Goal: Feedback & Contribution: Leave review/rating

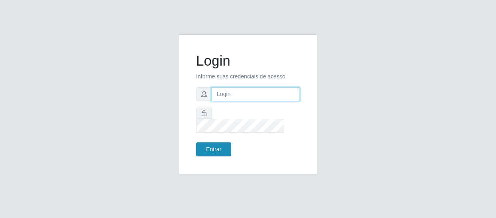
type input "[EMAIL_ADDRESS][DOMAIN_NAME]"
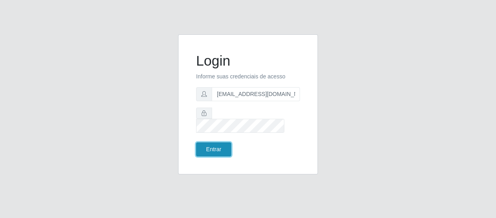
click at [216, 146] on button "Entrar" at bounding box center [213, 149] width 35 height 14
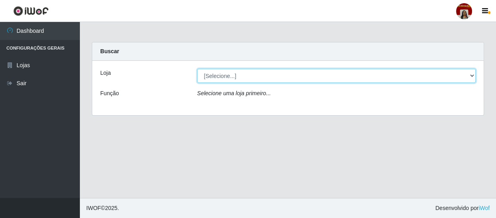
click at [213, 72] on select "[Selecione...] Mar Vermelho - Loja 04" at bounding box center [336, 76] width 279 height 14
select select "251"
click at [197, 69] on select "[Selecione...] Mar Vermelho - Loja 04" at bounding box center [336, 76] width 279 height 14
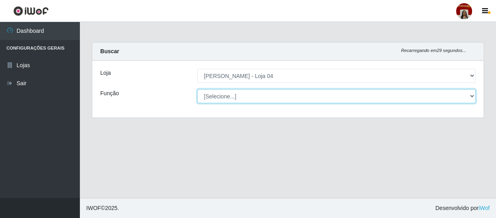
click at [232, 96] on select "[Selecione...] ASG ASG + ASG ++ Auxiliar de Depósito Auxiliar de Depósito + Aux…" at bounding box center [336, 96] width 279 height 14
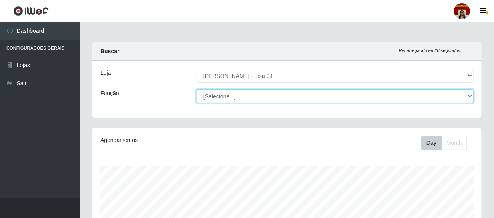
scroll to position [166, 389]
click at [197, 89] on select "[Selecione...] ASG ASG + ASG ++ Auxiliar de Depósito Auxiliar de Depósito + Aux…" at bounding box center [335, 96] width 277 height 14
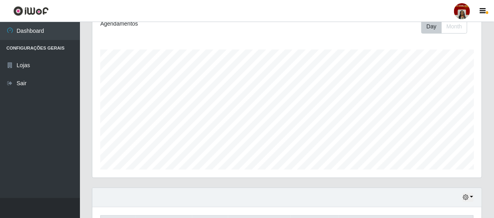
scroll to position [0, 0]
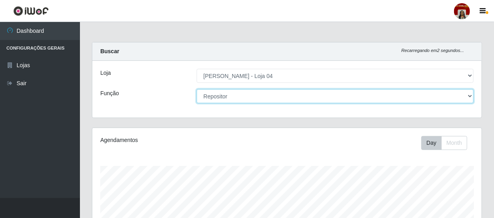
click at [288, 93] on select "[Selecione...] ASG ASG + ASG ++ Auxiliar de Depósito Auxiliar de Depósito + Aux…" at bounding box center [335, 96] width 277 height 14
click at [197, 89] on select "[Selecione...] ASG ASG + ASG ++ Auxiliar de Depósito Auxiliar de Depósito + Aux…" at bounding box center [335, 96] width 277 height 14
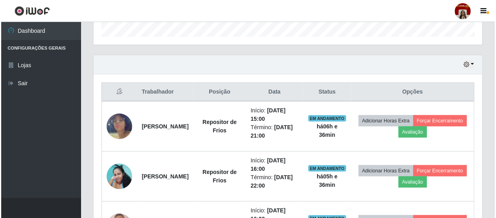
scroll to position [252, 0]
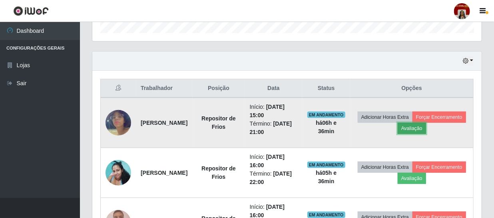
click at [426, 127] on button "Avaliação" at bounding box center [411, 128] width 28 height 11
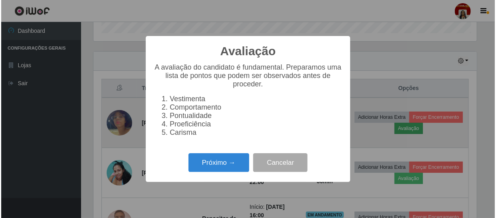
scroll to position [166, 385]
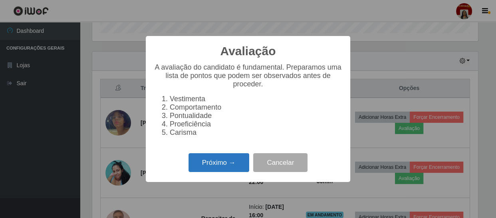
click at [221, 171] on button "Próximo →" at bounding box center [219, 162] width 61 height 19
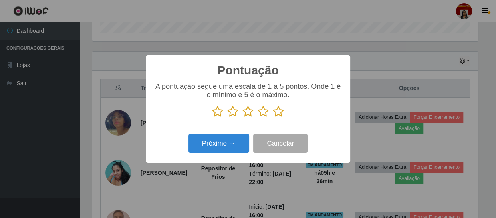
scroll to position [399242, 399022]
click at [280, 111] on icon at bounding box center [278, 111] width 11 height 12
click at [273, 117] on input "radio" at bounding box center [273, 117] width 0 height 0
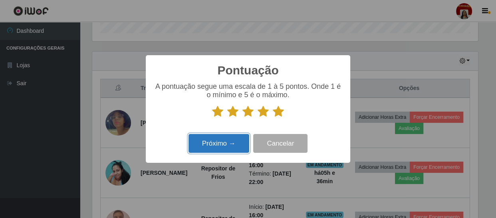
click at [238, 139] on button "Próximo →" at bounding box center [219, 143] width 61 height 19
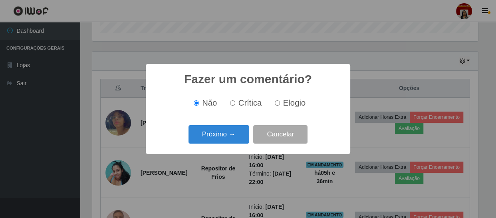
click at [238, 139] on button "Próximo →" at bounding box center [219, 134] width 61 height 19
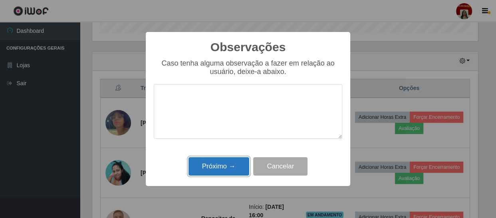
click at [243, 160] on button "Próximo →" at bounding box center [219, 166] width 61 height 19
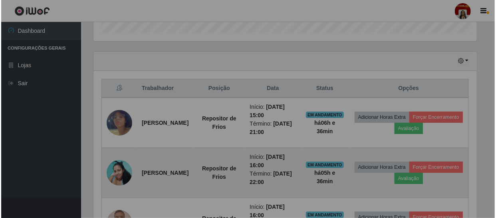
scroll to position [166, 389]
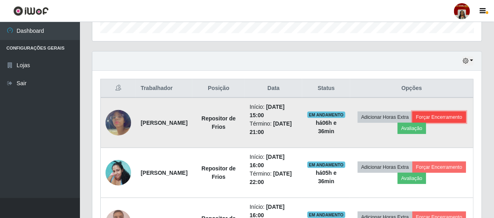
click at [412, 123] on button "Forçar Encerramento" at bounding box center [439, 116] width 54 height 11
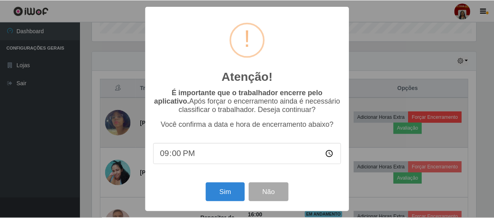
scroll to position [166, 385]
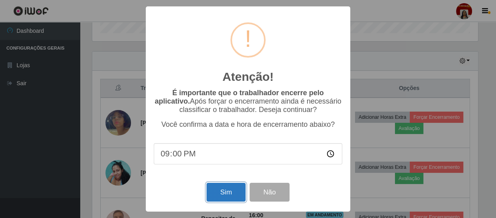
click at [232, 192] on button "Sim" at bounding box center [225, 192] width 39 height 19
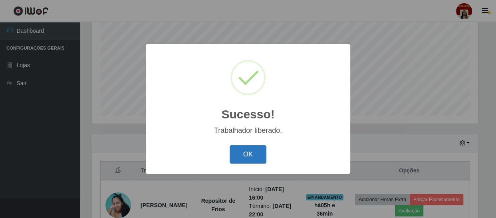
click at [257, 156] on button "OK" at bounding box center [248, 154] width 37 height 19
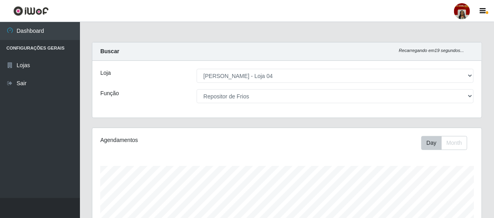
scroll to position [0, 0]
click at [473, 95] on div "[Selecione...] ASG ASG + ASG ++ Auxiliar de Depósito Auxiliar de Depósito + Aux…" at bounding box center [335, 96] width 289 height 14
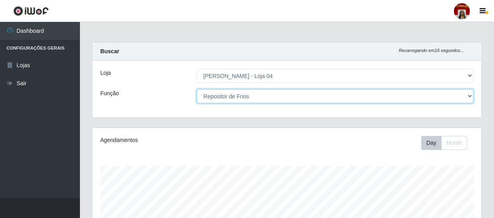
click at [472, 96] on select "[Selecione...] ASG ASG + ASG ++ Auxiliar de Depósito Auxiliar de Depósito + Aux…" at bounding box center [335, 96] width 277 height 14
click at [197, 89] on select "[Selecione...] ASG ASG + ASG ++ Auxiliar de Depósito Auxiliar de Depósito + Aux…" at bounding box center [335, 96] width 277 height 14
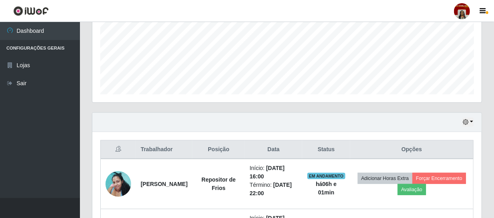
scroll to position [270, 0]
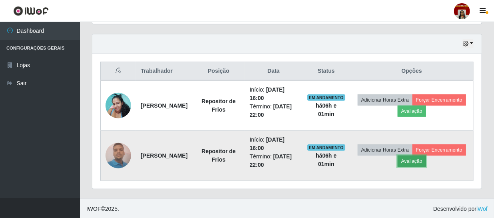
click at [426, 159] on button "Avaliação" at bounding box center [411, 160] width 28 height 11
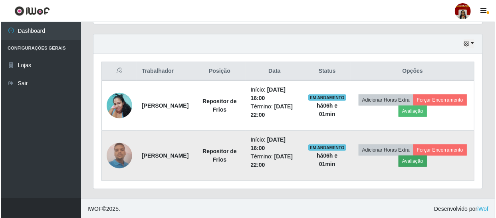
scroll to position [166, 385]
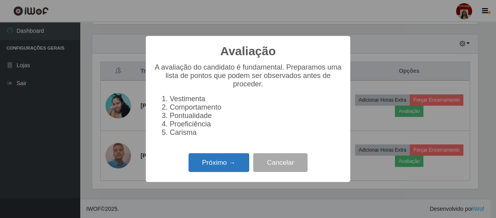
click at [209, 169] on button "Próximo →" at bounding box center [219, 162] width 61 height 19
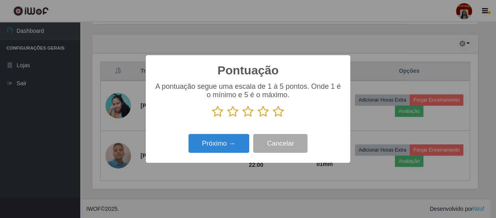
click at [278, 112] on icon at bounding box center [278, 111] width 11 height 12
click at [273, 117] on input "radio" at bounding box center [273, 117] width 0 height 0
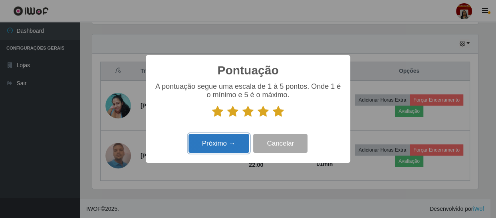
click at [231, 144] on button "Próximo →" at bounding box center [219, 143] width 61 height 19
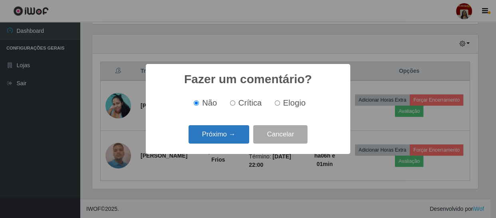
click at [230, 137] on button "Próximo →" at bounding box center [219, 134] width 61 height 19
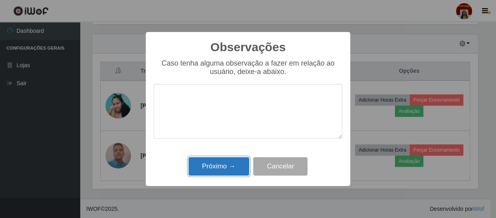
click at [227, 162] on button "Próximo →" at bounding box center [219, 166] width 61 height 19
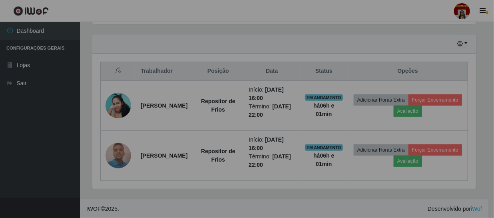
scroll to position [166, 389]
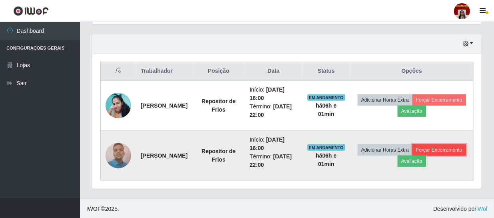
click at [412, 155] on button "Forçar Encerramento" at bounding box center [439, 149] width 54 height 11
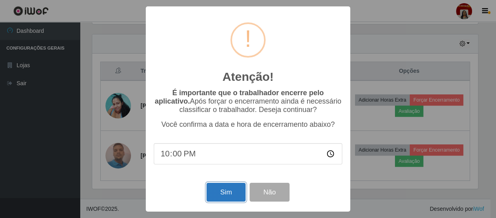
click at [225, 195] on button "Sim" at bounding box center [225, 192] width 39 height 19
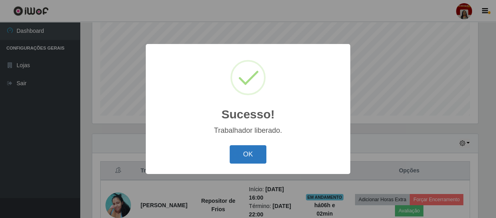
click at [255, 157] on button "OK" at bounding box center [248, 154] width 37 height 19
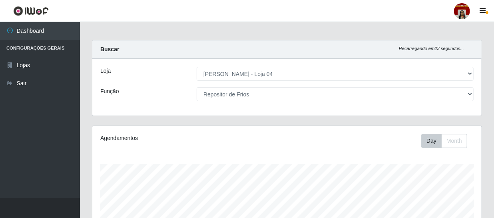
scroll to position [0, 0]
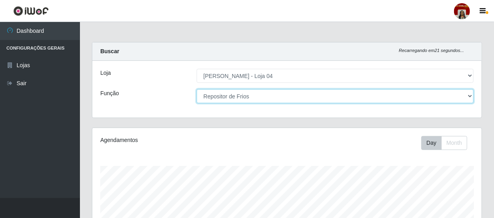
click at [470, 95] on select "[Selecione...] ASG ASG + ASG ++ Auxiliar de Depósito Auxiliar de Depósito + Aux…" at bounding box center [335, 96] width 277 height 14
click at [469, 95] on select "[Selecione...] ASG ASG + ASG ++ Auxiliar de Depósito Auxiliar de Depósito + Aux…" at bounding box center [335, 96] width 277 height 14
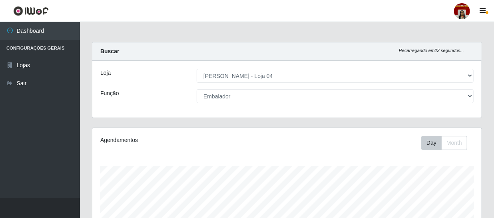
drag, startPoint x: 383, startPoint y: 157, endPoint x: 409, endPoint y: 111, distance: 53.0
click at [383, 157] on div "Agendamentos Day Month 18/08 Agendamentos 102" at bounding box center [286, 211] width 389 height 166
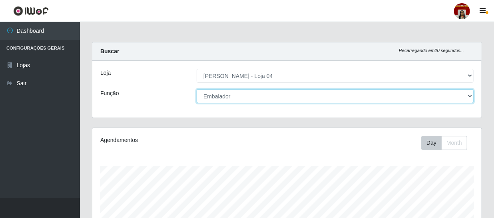
click at [470, 97] on select "[Selecione...] ASG ASG + ASG ++ Auxiliar de Depósito Auxiliar de Depósito + Aux…" at bounding box center [335, 96] width 277 height 14
select select "[Selecione...]"
click at [197, 89] on select "[Selecione...] ASG ASG + ASG ++ Auxiliar de Depósito Auxiliar de Depósito + Aux…" at bounding box center [335, 96] width 277 height 14
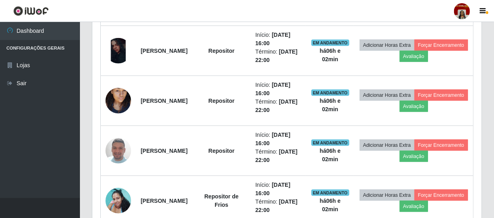
scroll to position [351, 0]
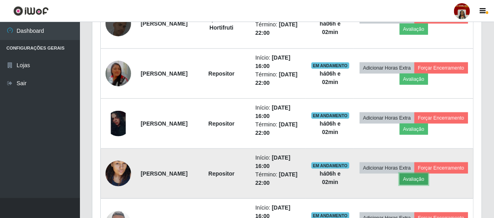
click at [428, 177] on button "Avaliação" at bounding box center [413, 178] width 28 height 11
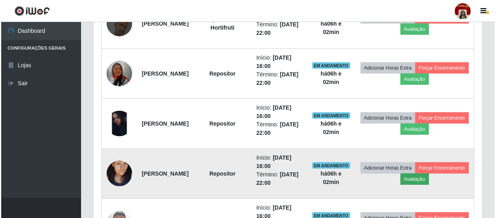
scroll to position [166, 385]
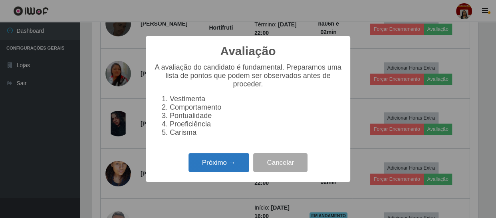
click at [224, 169] on button "Próximo →" at bounding box center [219, 162] width 61 height 19
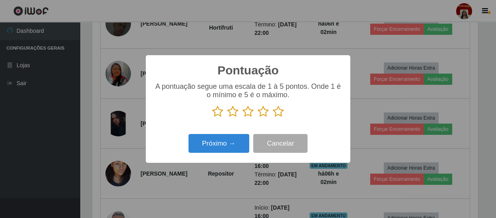
click at [279, 113] on icon at bounding box center [278, 111] width 11 height 12
click at [273, 117] on input "radio" at bounding box center [273, 117] width 0 height 0
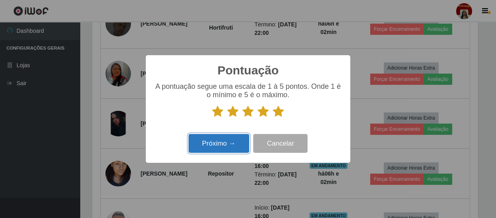
click at [228, 143] on button "Próximo →" at bounding box center [219, 143] width 61 height 19
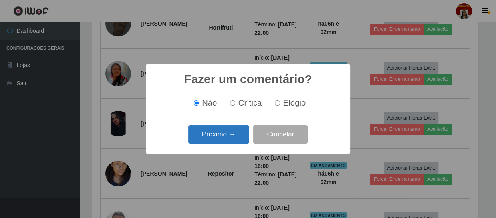
click at [225, 135] on button "Próximo →" at bounding box center [219, 134] width 61 height 19
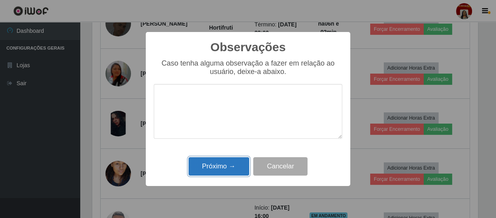
click at [222, 169] on button "Próximo →" at bounding box center [219, 166] width 61 height 19
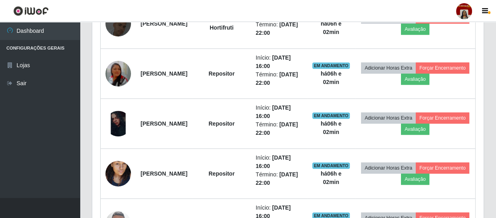
scroll to position [166, 389]
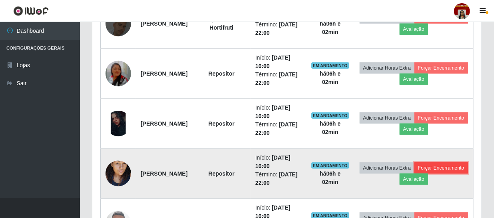
click at [414, 173] on button "Forçar Encerramento" at bounding box center [441, 167] width 54 height 11
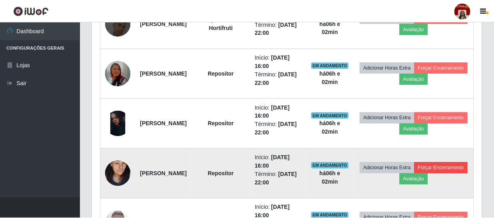
scroll to position [166, 385]
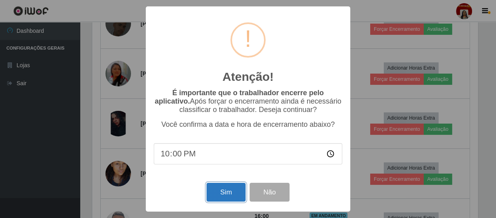
click at [216, 191] on button "Sim" at bounding box center [225, 192] width 39 height 19
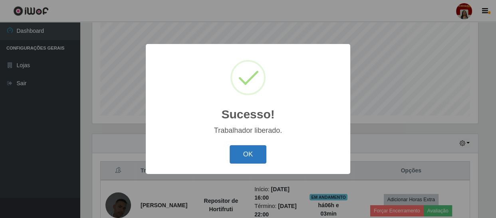
click at [250, 153] on button "OK" at bounding box center [248, 154] width 37 height 19
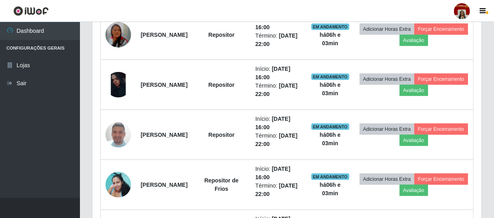
scroll to position [424, 0]
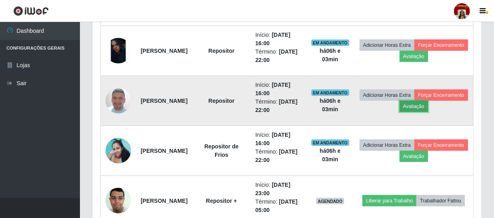
click at [428, 108] on button "Avaliação" at bounding box center [413, 106] width 28 height 11
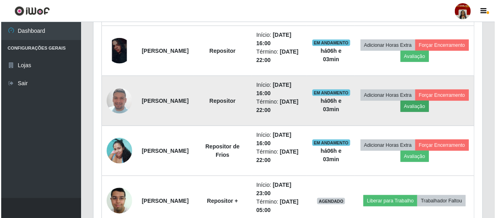
scroll to position [166, 385]
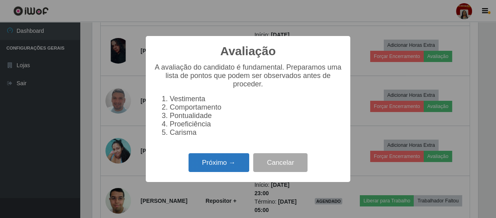
click at [215, 162] on button "Próximo →" at bounding box center [219, 162] width 61 height 19
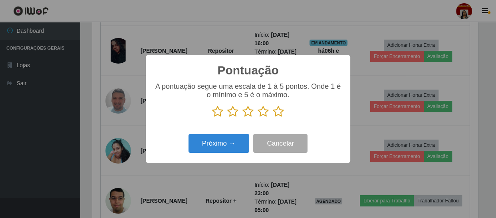
scroll to position [399242, 399022]
click at [280, 112] on icon at bounding box center [278, 111] width 11 height 12
click at [273, 117] on input "radio" at bounding box center [273, 117] width 0 height 0
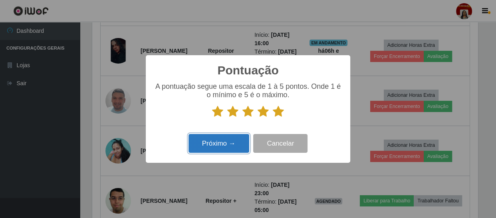
click at [224, 143] on button "Próximo →" at bounding box center [219, 143] width 61 height 19
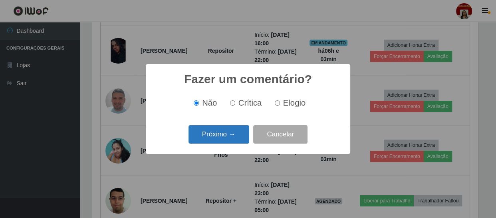
click at [224, 136] on button "Próximo →" at bounding box center [219, 134] width 61 height 19
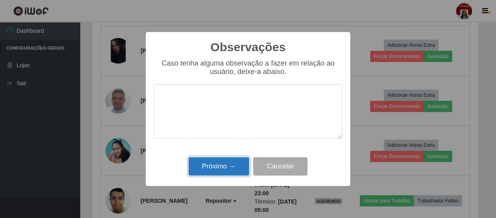
click at [222, 165] on button "Próximo →" at bounding box center [219, 166] width 61 height 19
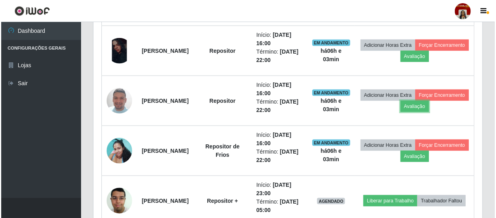
scroll to position [166, 389]
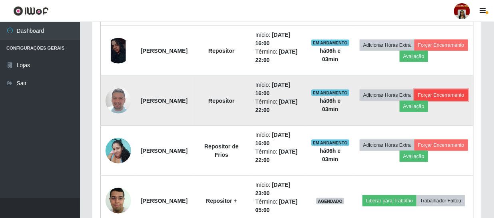
click at [414, 101] on button "Forçar Encerramento" at bounding box center [441, 94] width 54 height 11
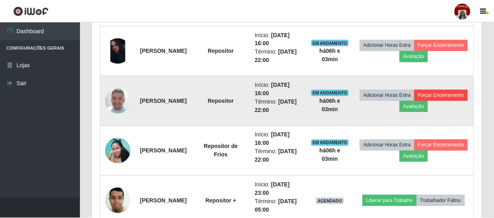
scroll to position [166, 385]
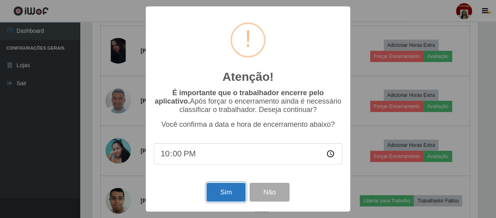
click at [226, 191] on button "Sim" at bounding box center [225, 192] width 39 height 19
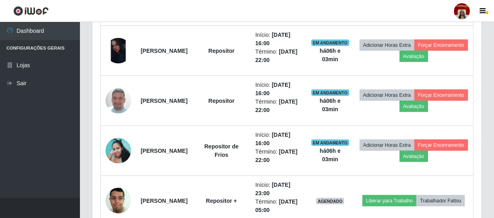
scroll to position [0, 0]
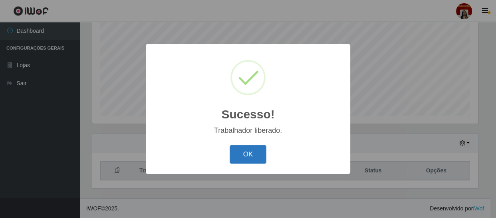
click at [252, 154] on button "OK" at bounding box center [248, 154] width 37 height 19
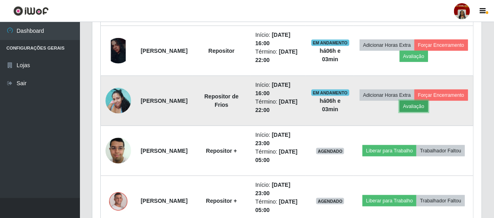
click at [428, 105] on button "Avaliação" at bounding box center [413, 106] width 28 height 11
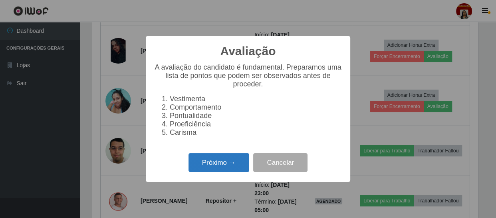
click at [237, 160] on button "Próximo →" at bounding box center [219, 162] width 61 height 19
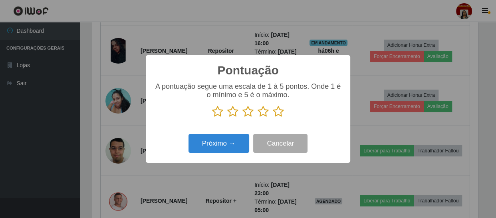
click at [276, 112] on icon at bounding box center [278, 111] width 11 height 12
click at [273, 117] on input "radio" at bounding box center [273, 117] width 0 height 0
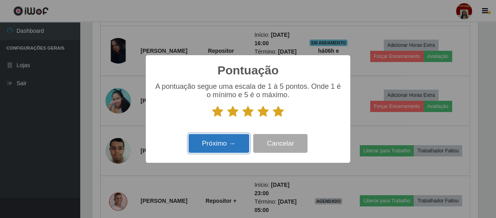
click at [237, 145] on button "Próximo →" at bounding box center [219, 143] width 61 height 19
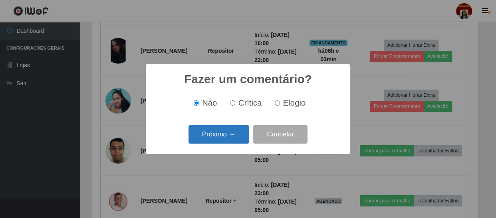
click at [233, 137] on button "Próximo →" at bounding box center [219, 134] width 61 height 19
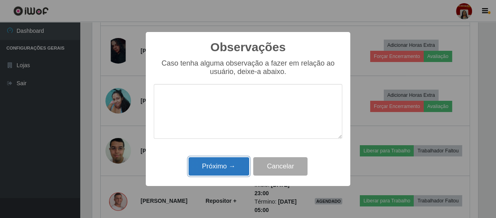
click at [232, 168] on button "Próximo →" at bounding box center [219, 166] width 61 height 19
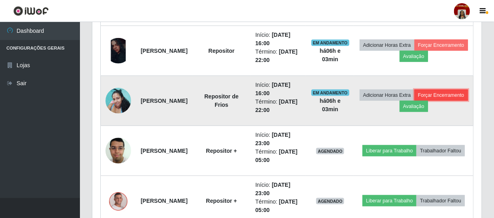
click at [414, 101] on button "Forçar Encerramento" at bounding box center [441, 94] width 54 height 11
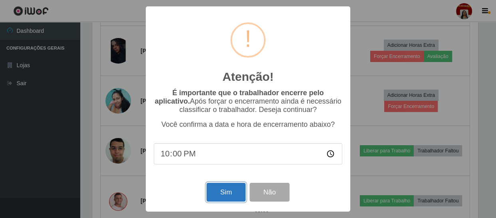
click at [236, 193] on button "Sim" at bounding box center [225, 192] width 39 height 19
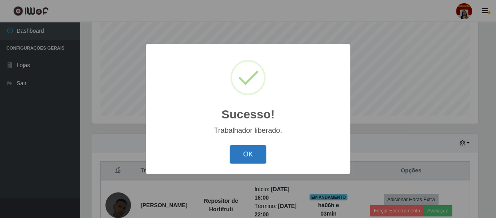
click at [257, 157] on button "OK" at bounding box center [248, 154] width 37 height 19
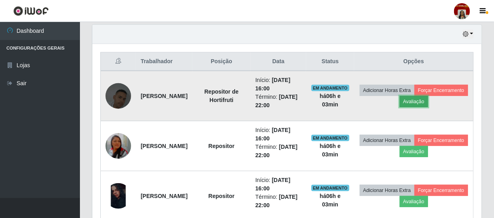
click at [428, 103] on button "Avaliação" at bounding box center [413, 101] width 28 height 11
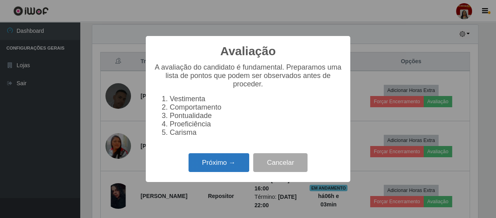
click at [231, 165] on button "Próximo →" at bounding box center [219, 162] width 61 height 19
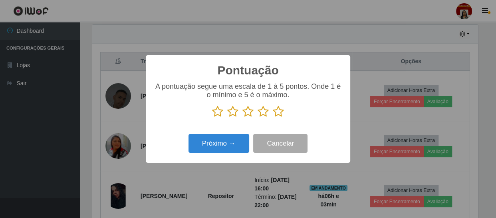
click at [281, 109] on icon at bounding box center [278, 111] width 11 height 12
click at [273, 117] on input "radio" at bounding box center [273, 117] width 0 height 0
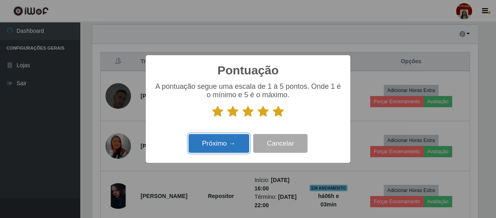
click at [240, 139] on button "Próximo →" at bounding box center [219, 143] width 61 height 19
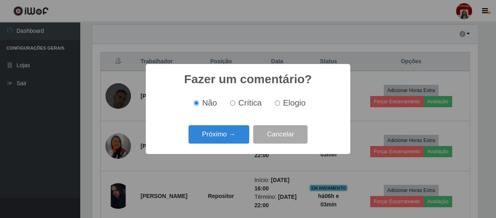
click at [240, 139] on button "Próximo →" at bounding box center [219, 134] width 61 height 19
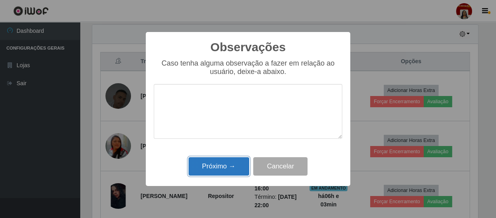
click at [237, 163] on button "Próximo →" at bounding box center [219, 166] width 61 height 19
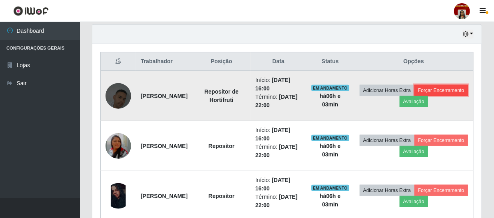
click at [414, 96] on button "Forçar Encerramento" at bounding box center [441, 90] width 54 height 11
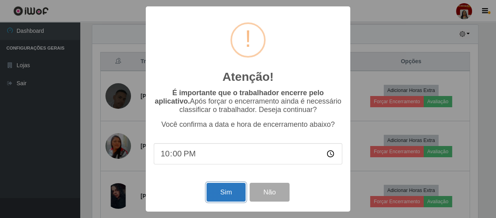
click at [226, 189] on button "Sim" at bounding box center [225, 192] width 39 height 19
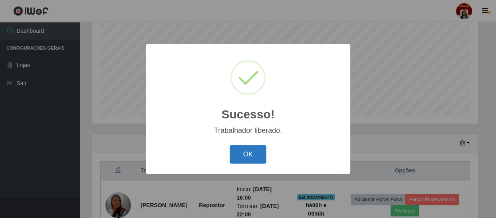
click at [263, 159] on button "OK" at bounding box center [248, 154] width 37 height 19
